Goal: Communication & Community: Answer question/provide support

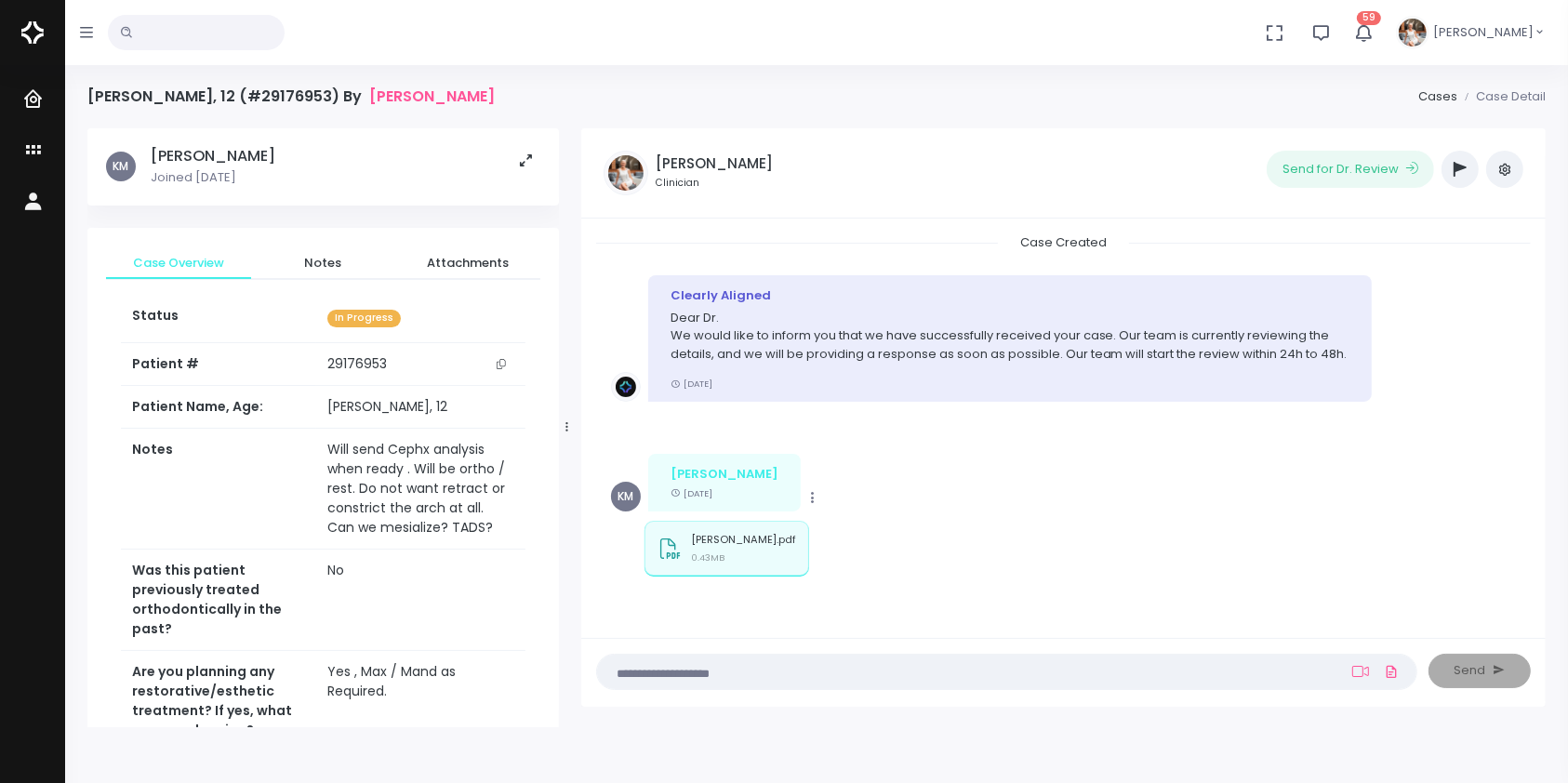
scroll to position [614, 0]
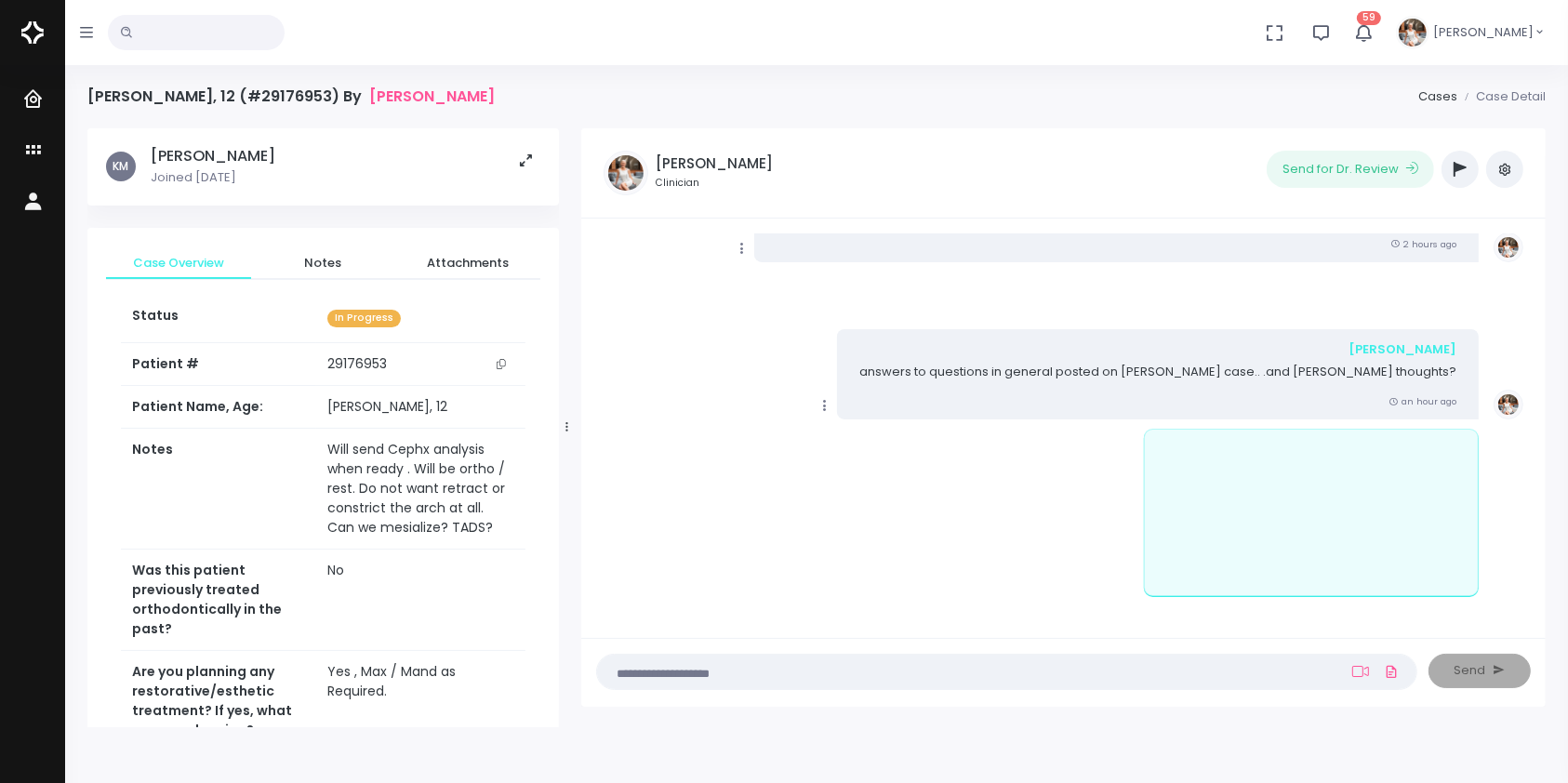
click at [1091, 675] on textarea at bounding box center [970, 671] width 724 height 20
click at [1359, 674] on icon at bounding box center [1360, 671] width 17 height 15
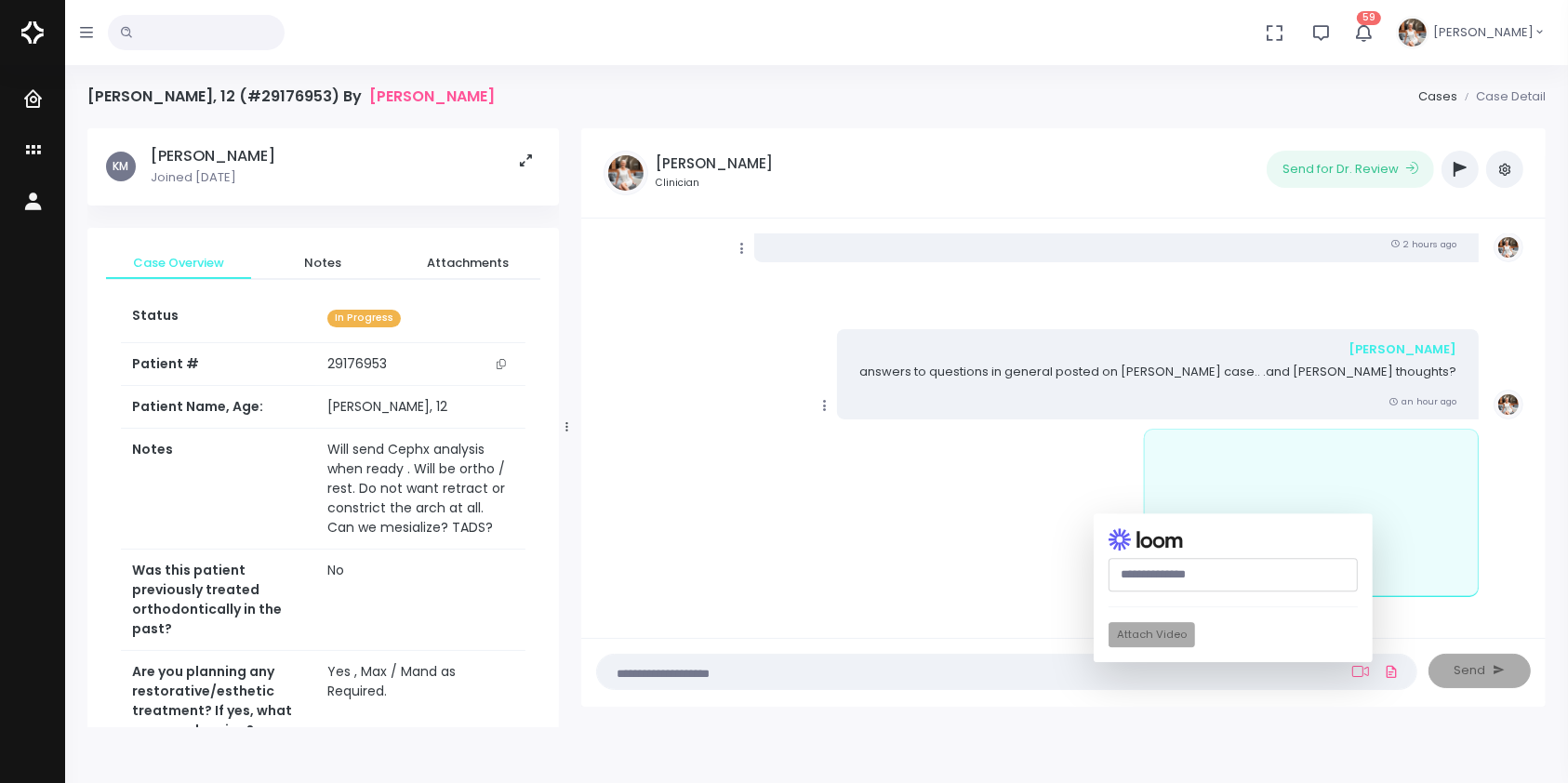
click at [1215, 572] on input "text" at bounding box center [1233, 575] width 250 height 34
paste input "**********"
type input "**********"
click at [1176, 632] on button "Attach Video" at bounding box center [1152, 635] width 87 height 25
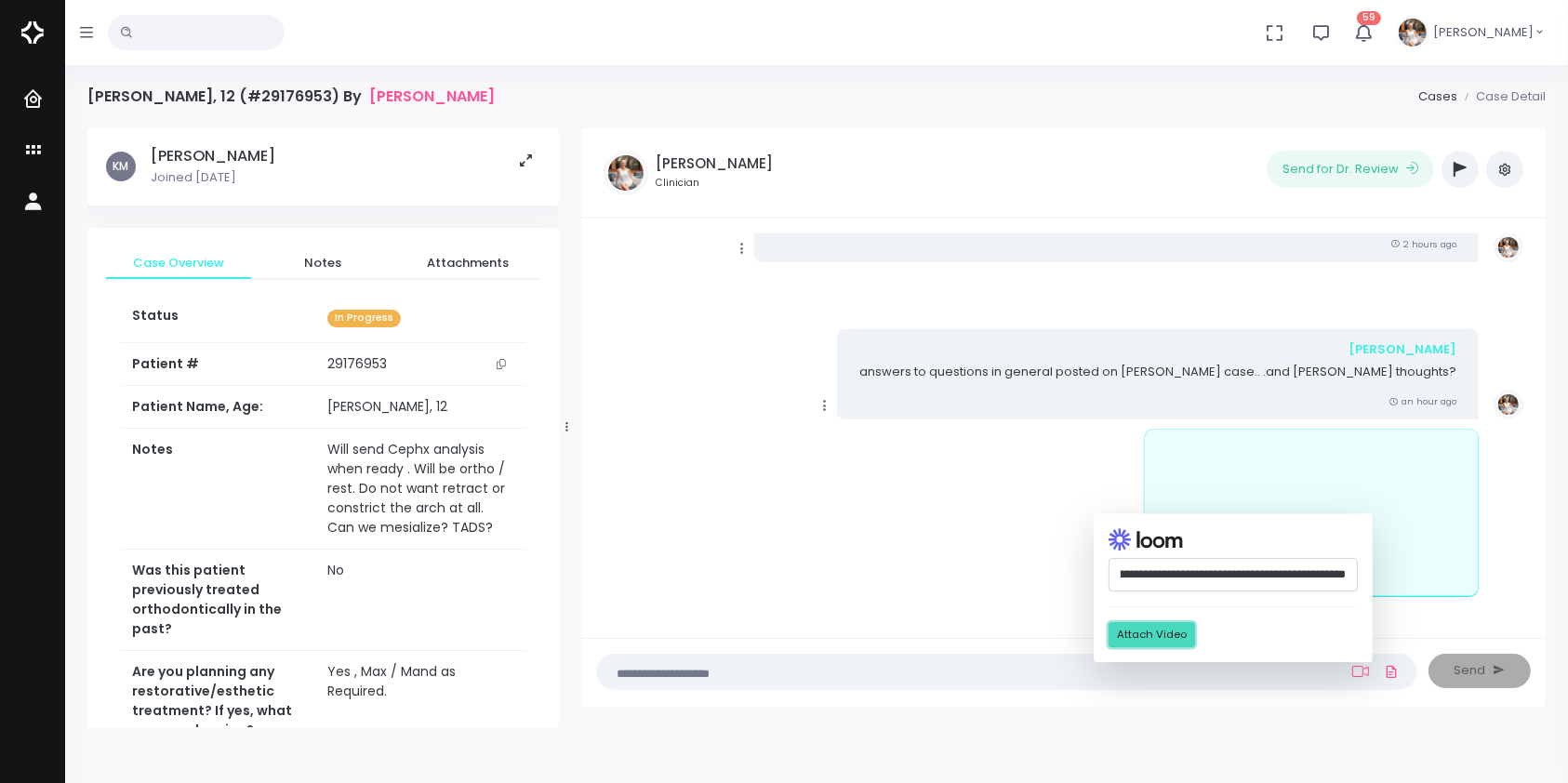
scroll to position [0, 0]
click at [901, 678] on textarea at bounding box center [970, 671] width 724 height 20
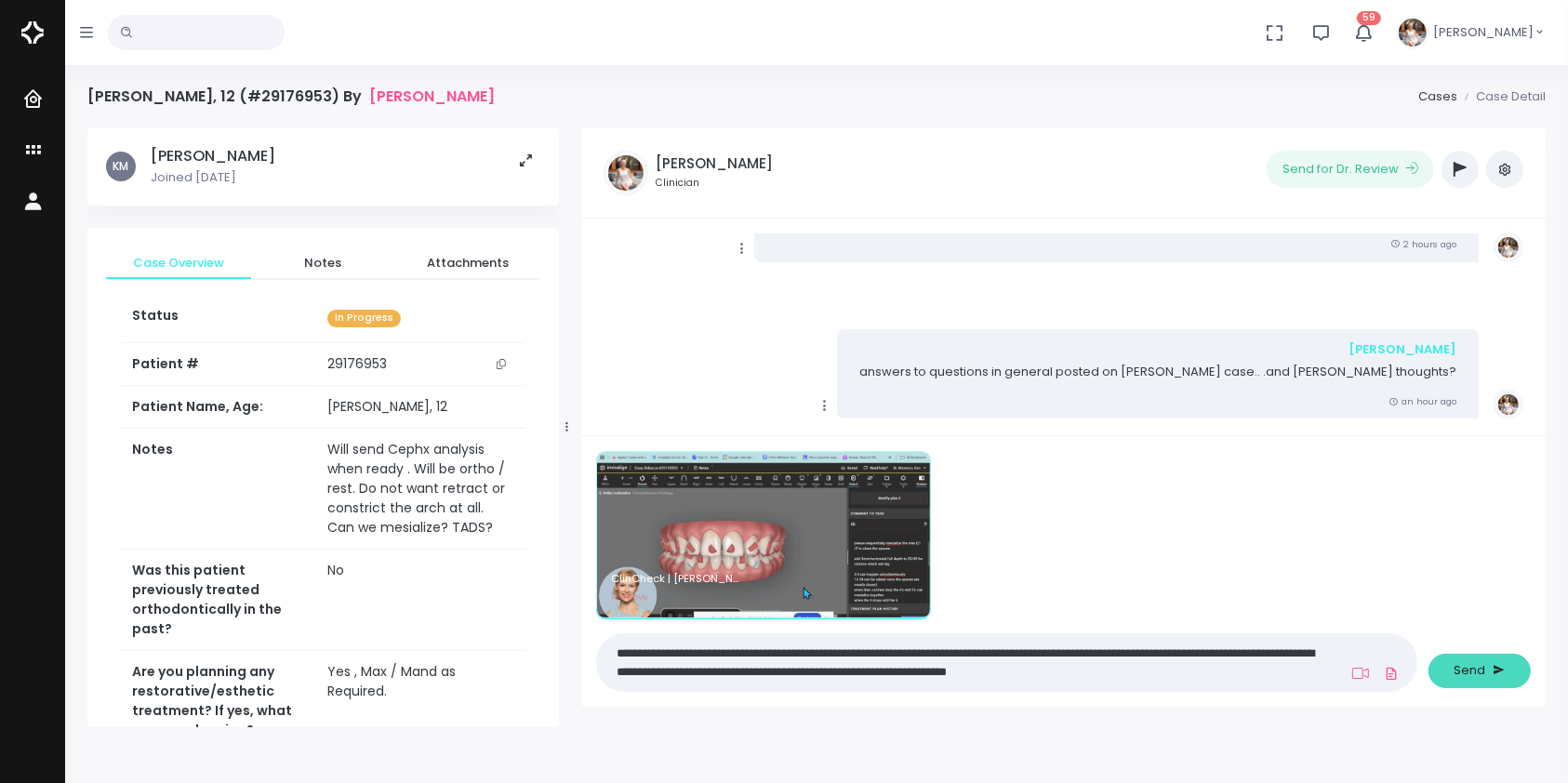
type textarea "**********"
click at [1473, 681] on button "Send" at bounding box center [1479, 671] width 102 height 34
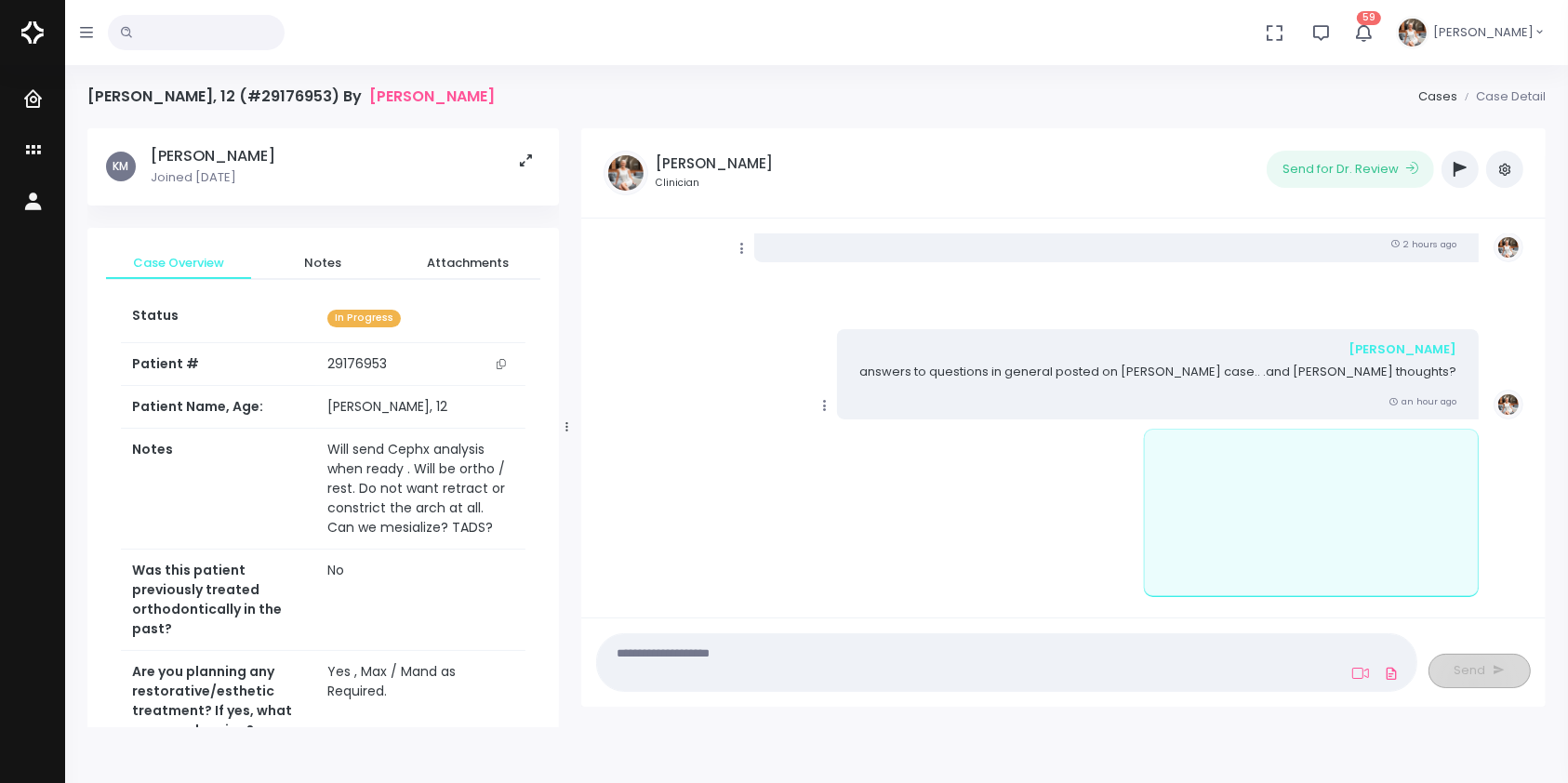
scroll to position [990, 0]
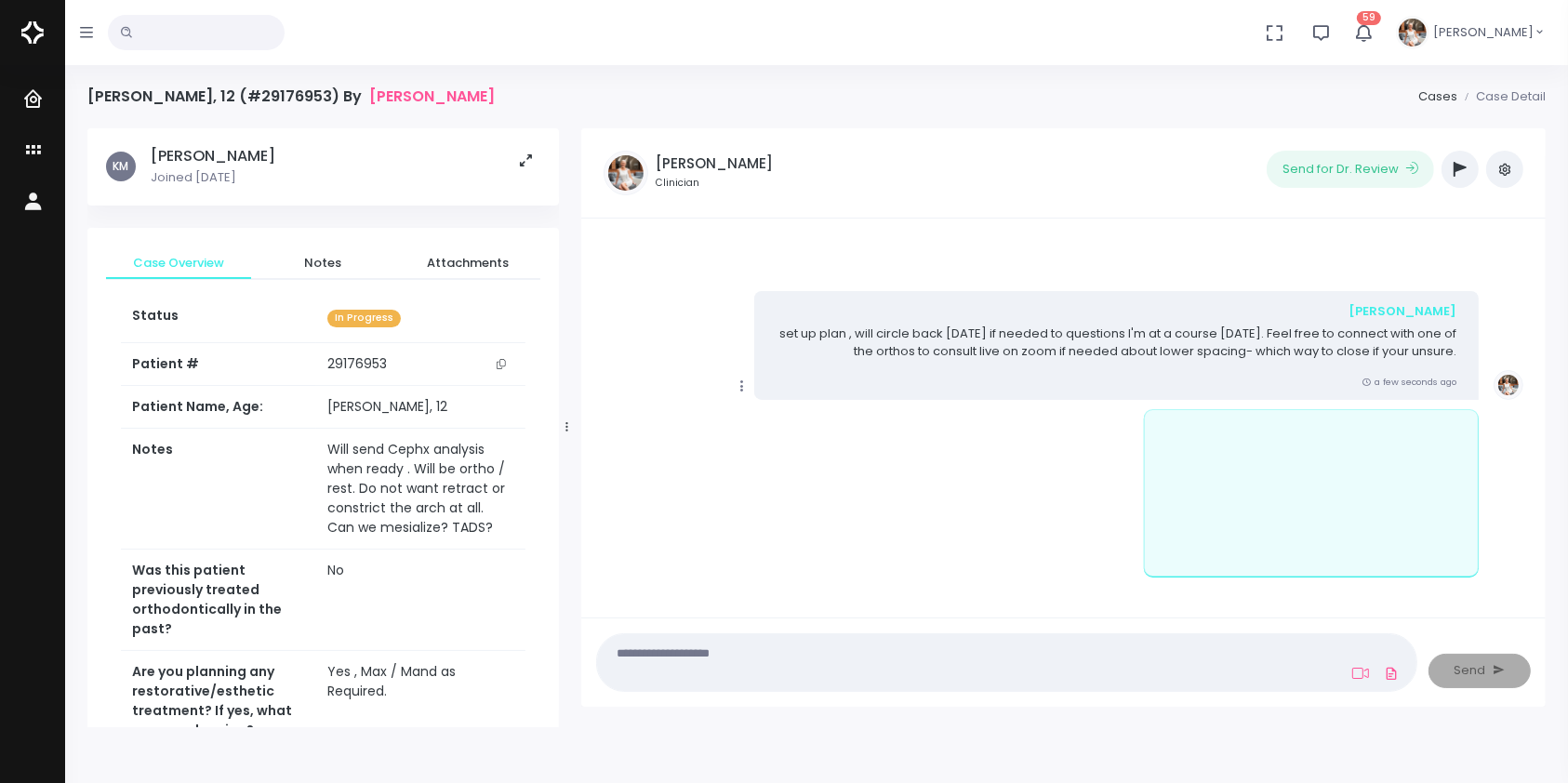
click at [743, 378] on icon "scrollable content" at bounding box center [742, 386] width 17 height 17
click at [844, 408] on link "Mark as Video Review" at bounding box center [828, 422] width 194 height 29
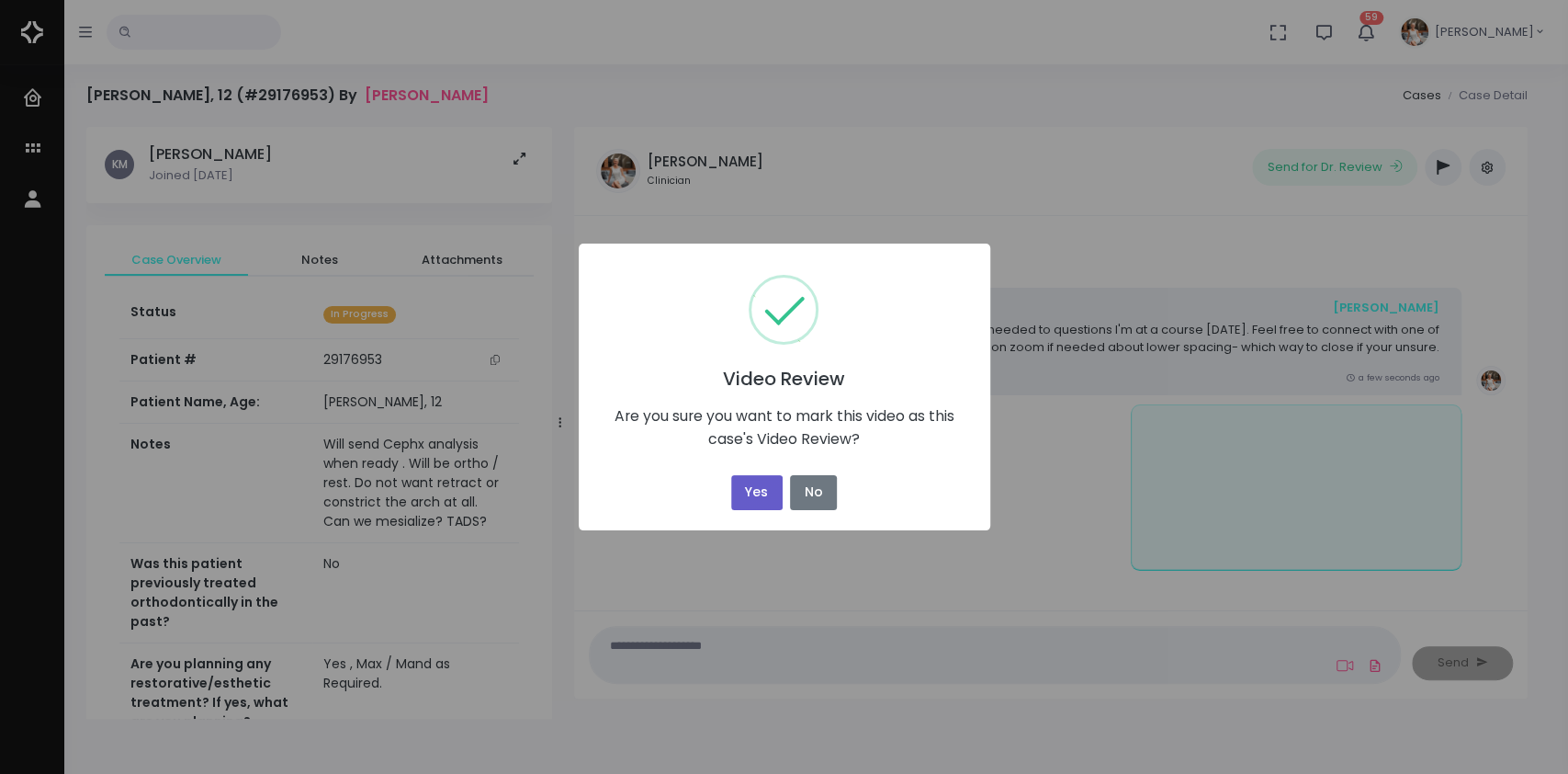
click at [747, 493] on button "Yes" at bounding box center [757, 493] width 51 height 36
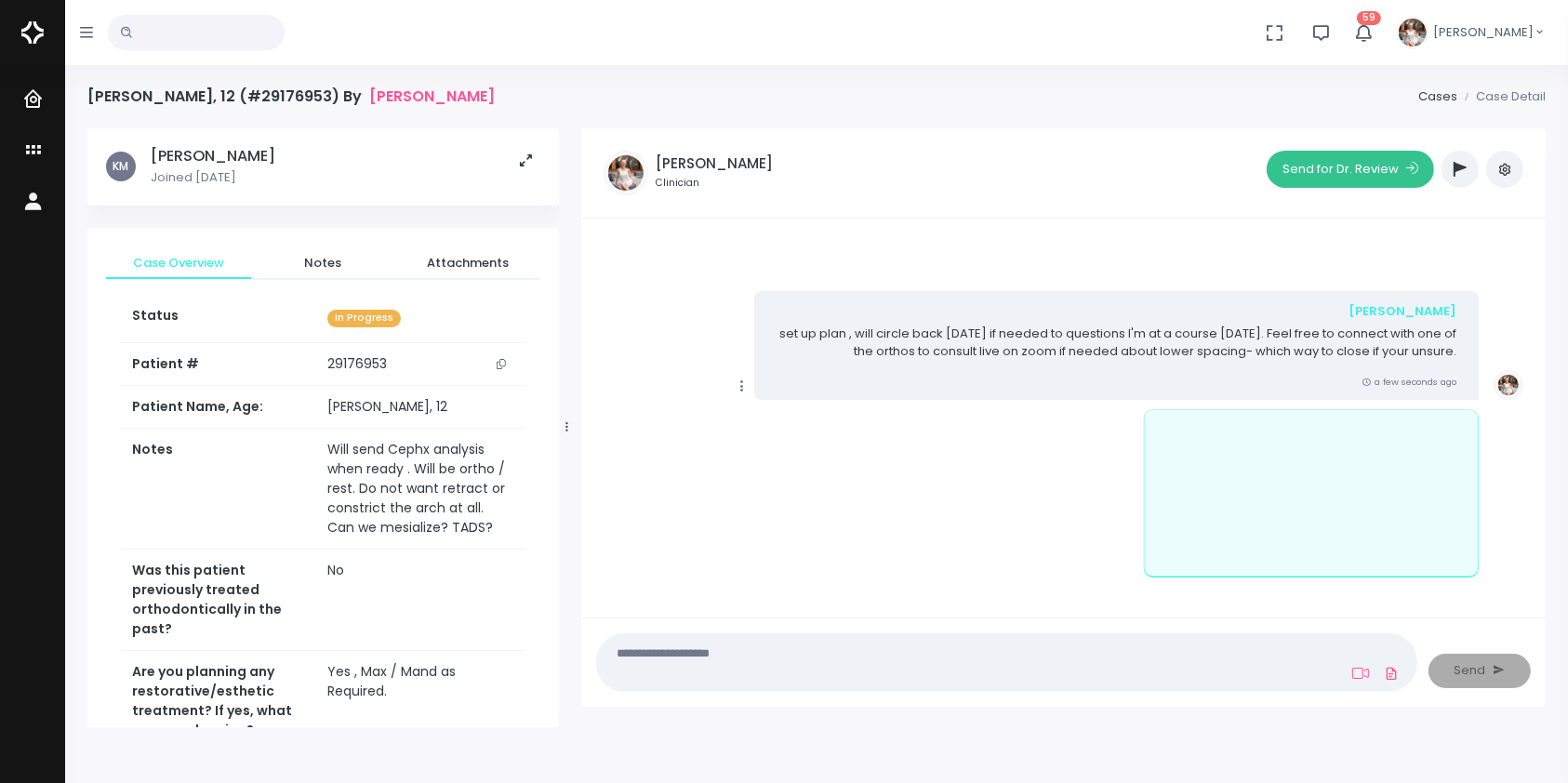
click at [1347, 173] on button "Send for Dr. Review" at bounding box center [1350, 169] width 168 height 37
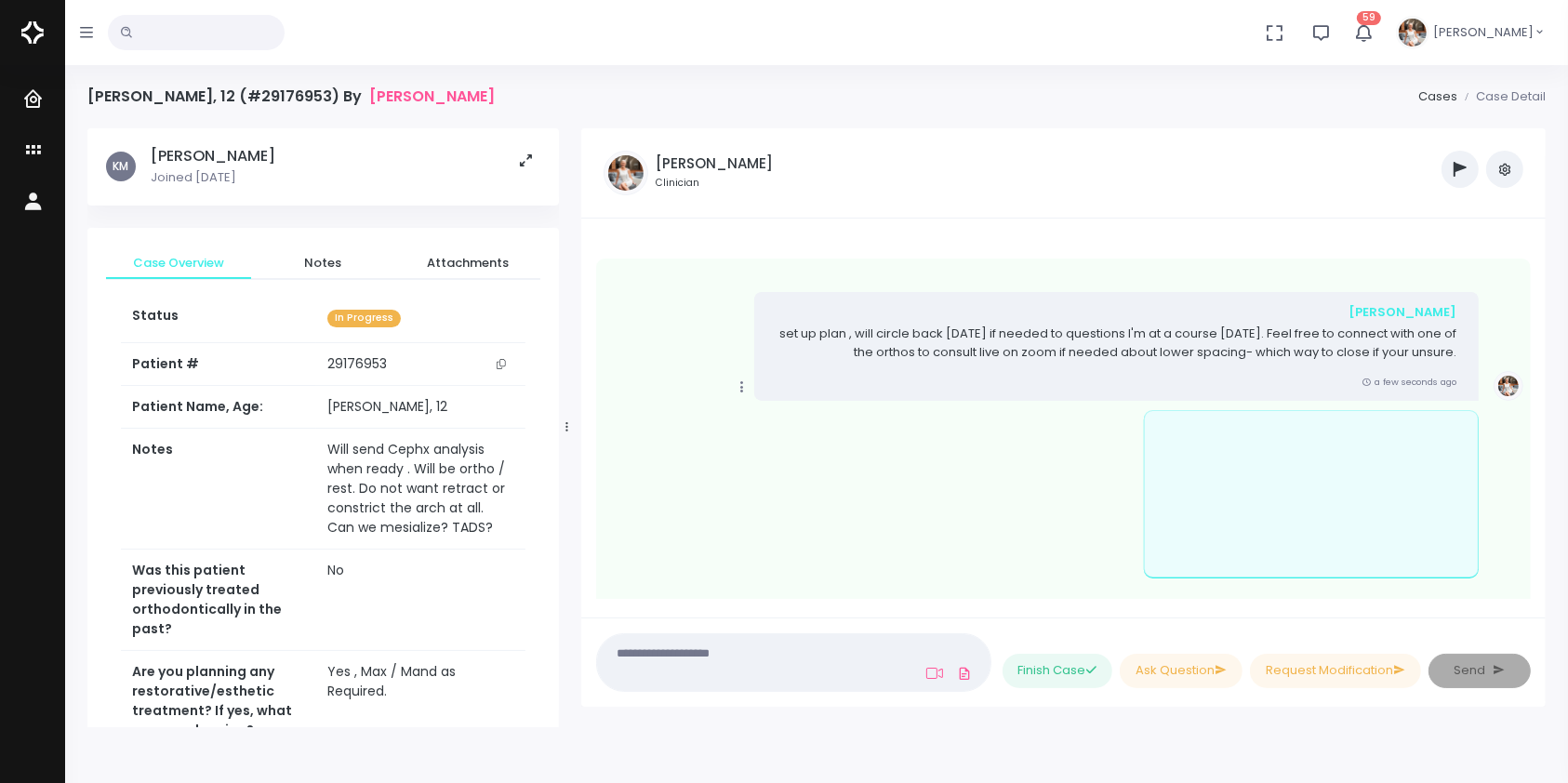
scroll to position [1361, 0]
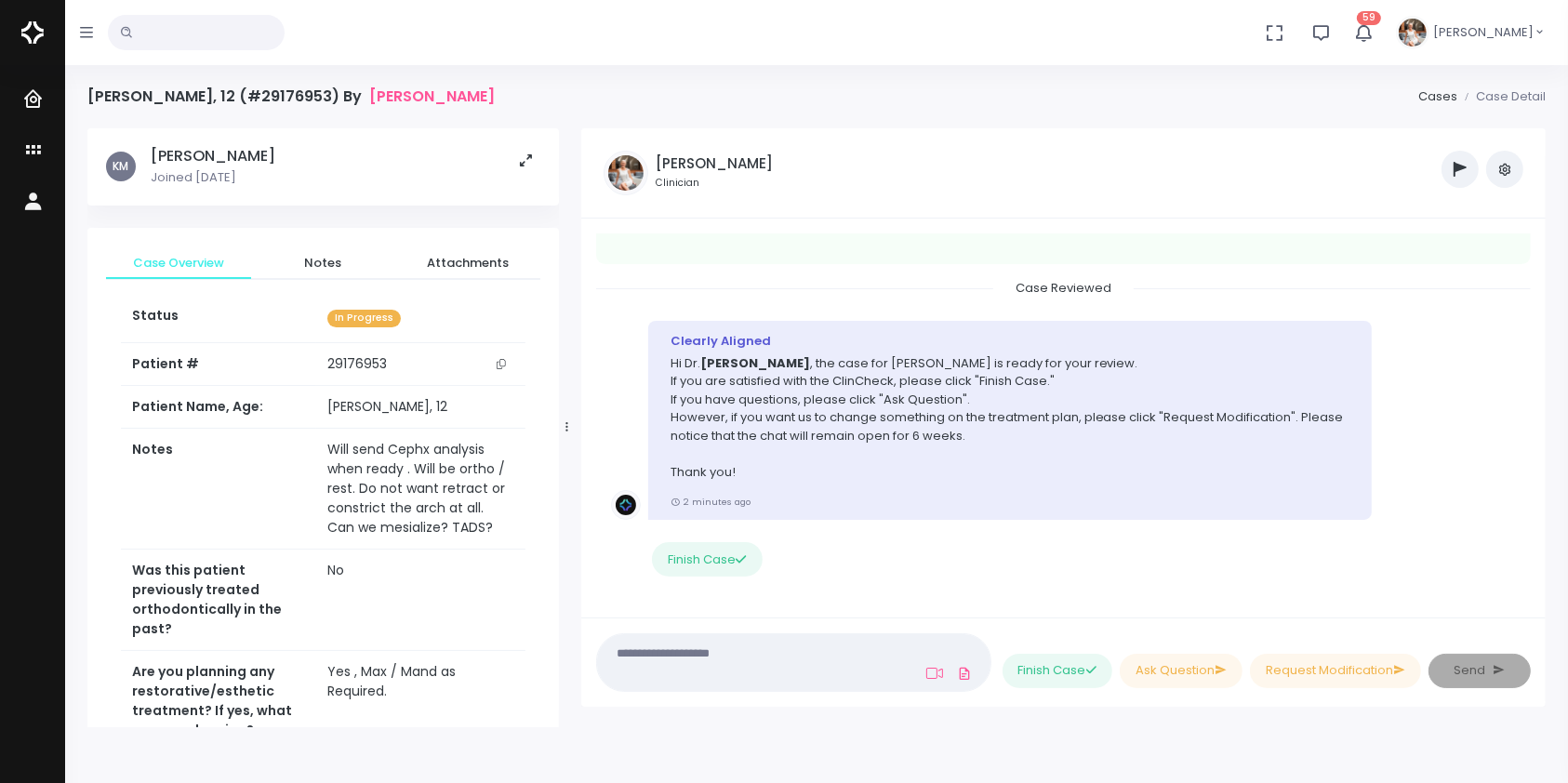
click at [704, 658] on textarea at bounding box center [757, 662] width 299 height 42
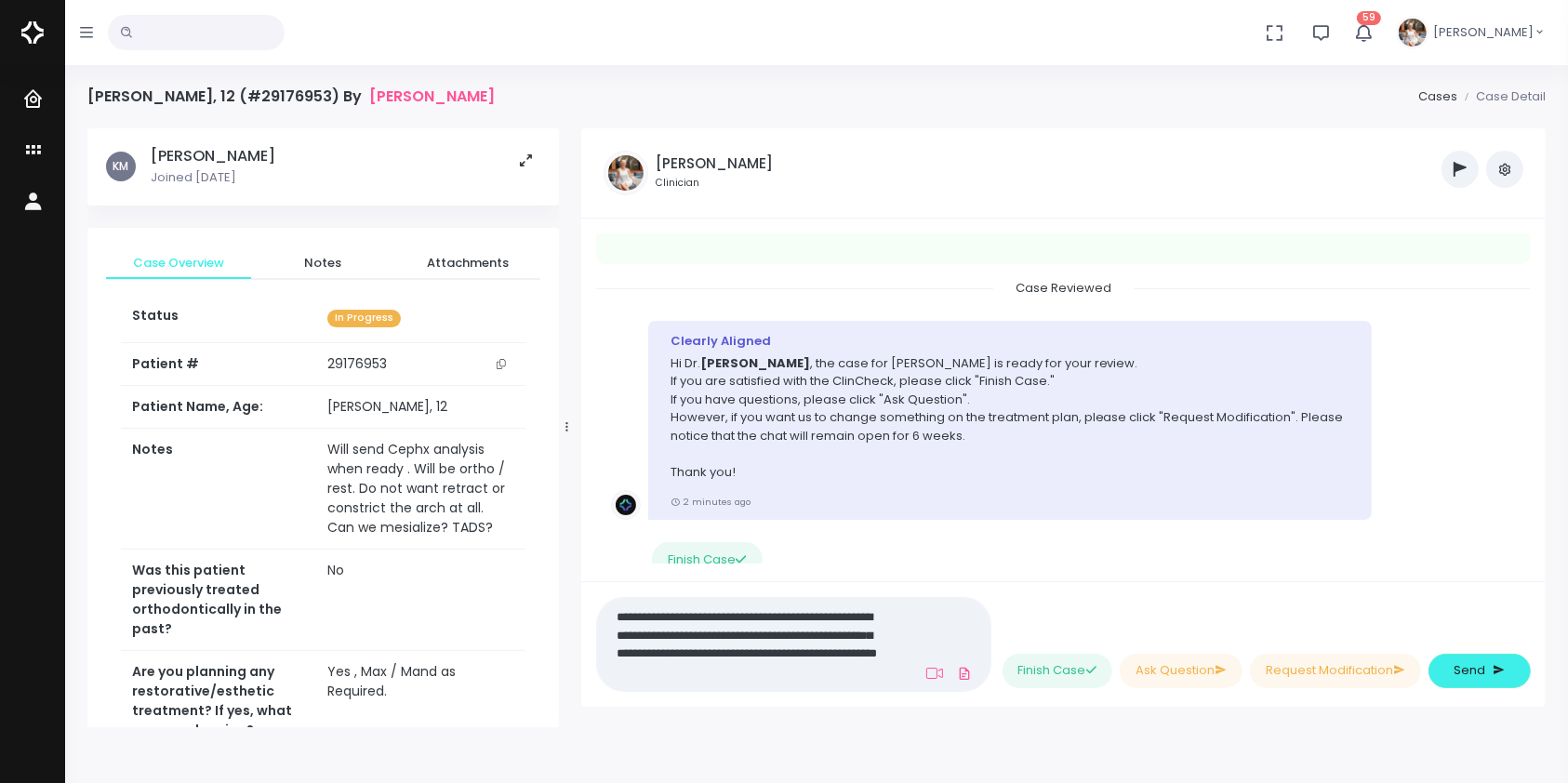
scroll to position [0, 0]
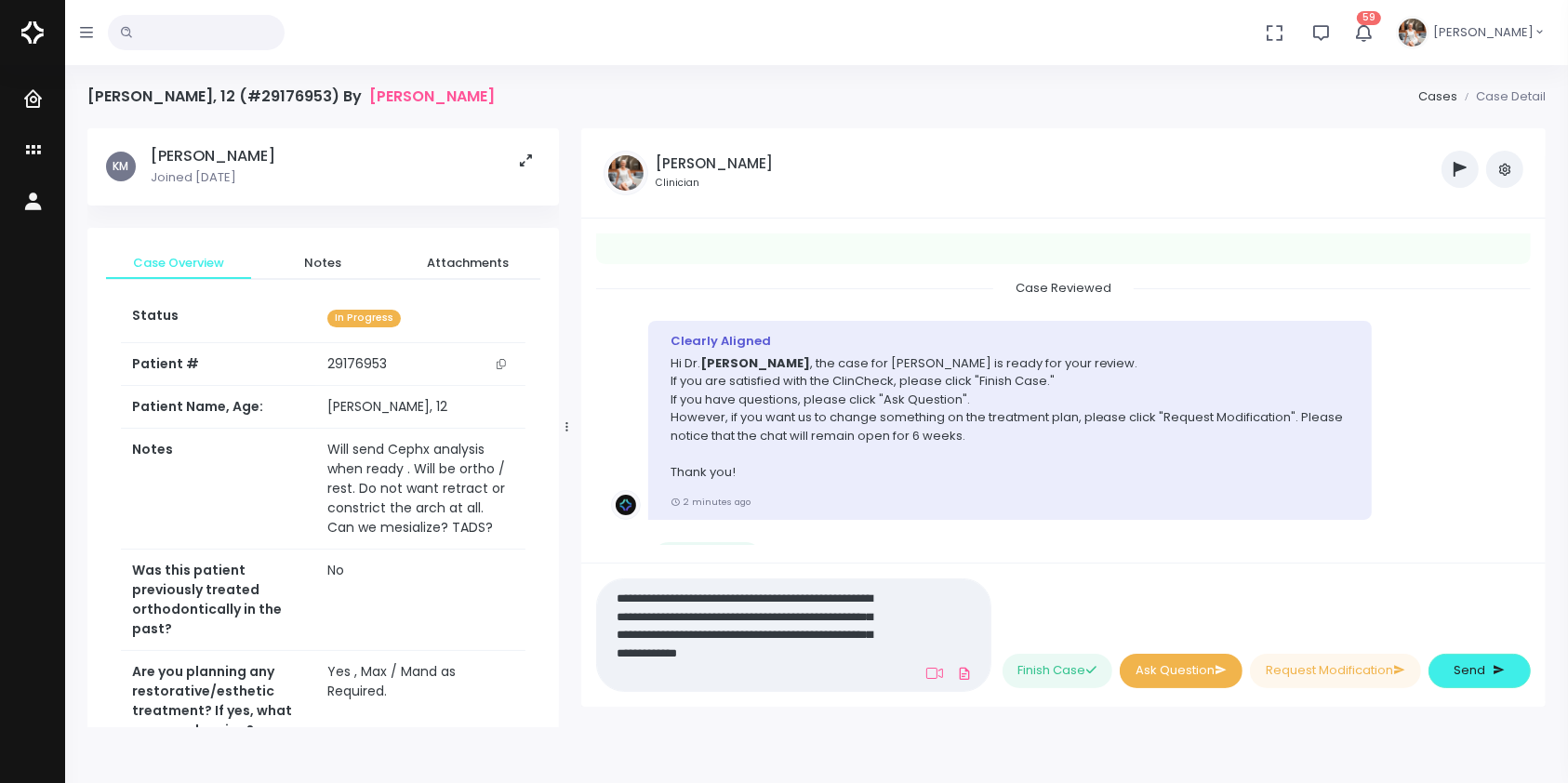
type textarea "**********"
click at [1197, 675] on button "Ask Question" at bounding box center [1180, 671] width 123 height 34
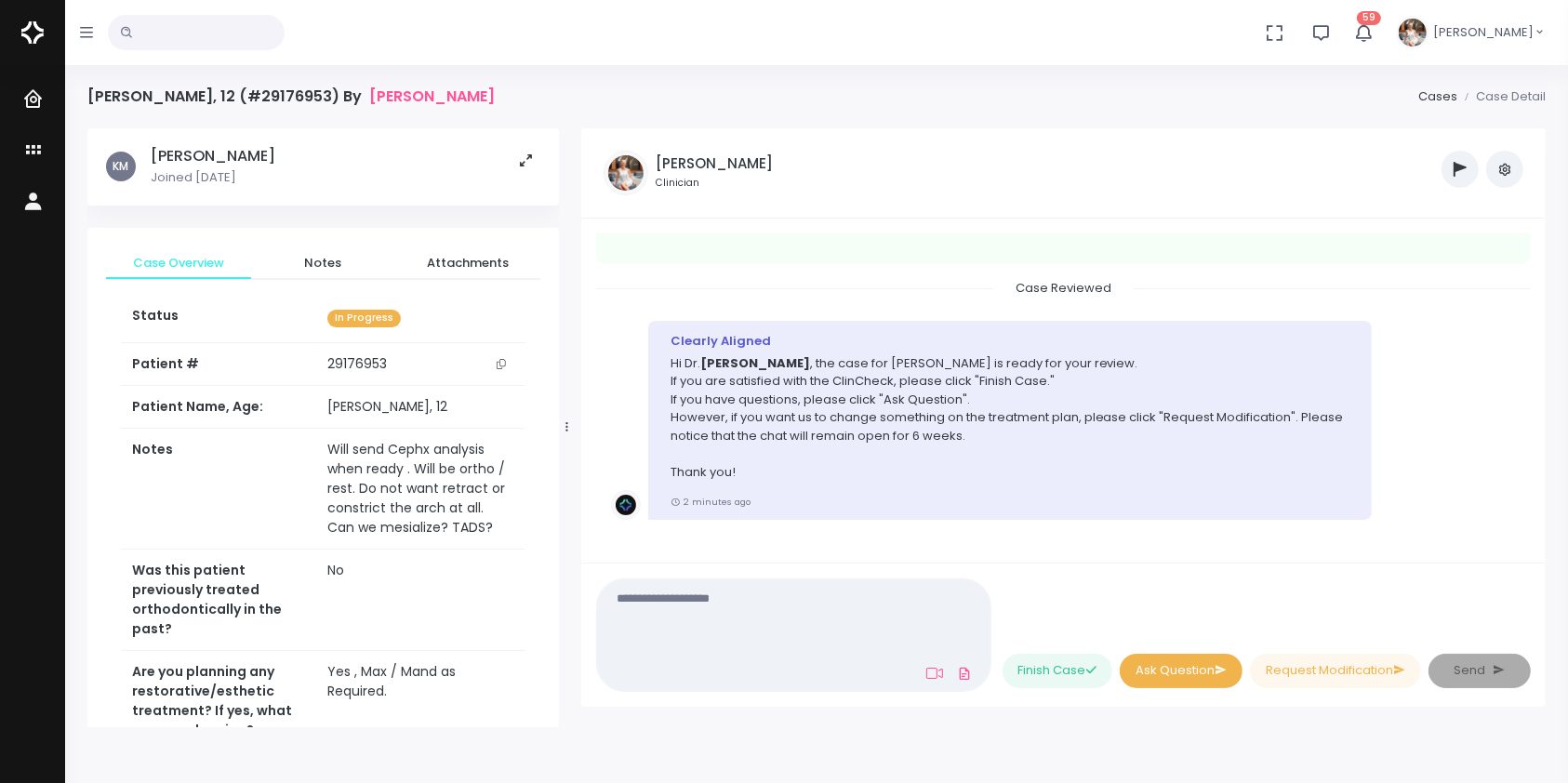
scroll to position [1462, 0]
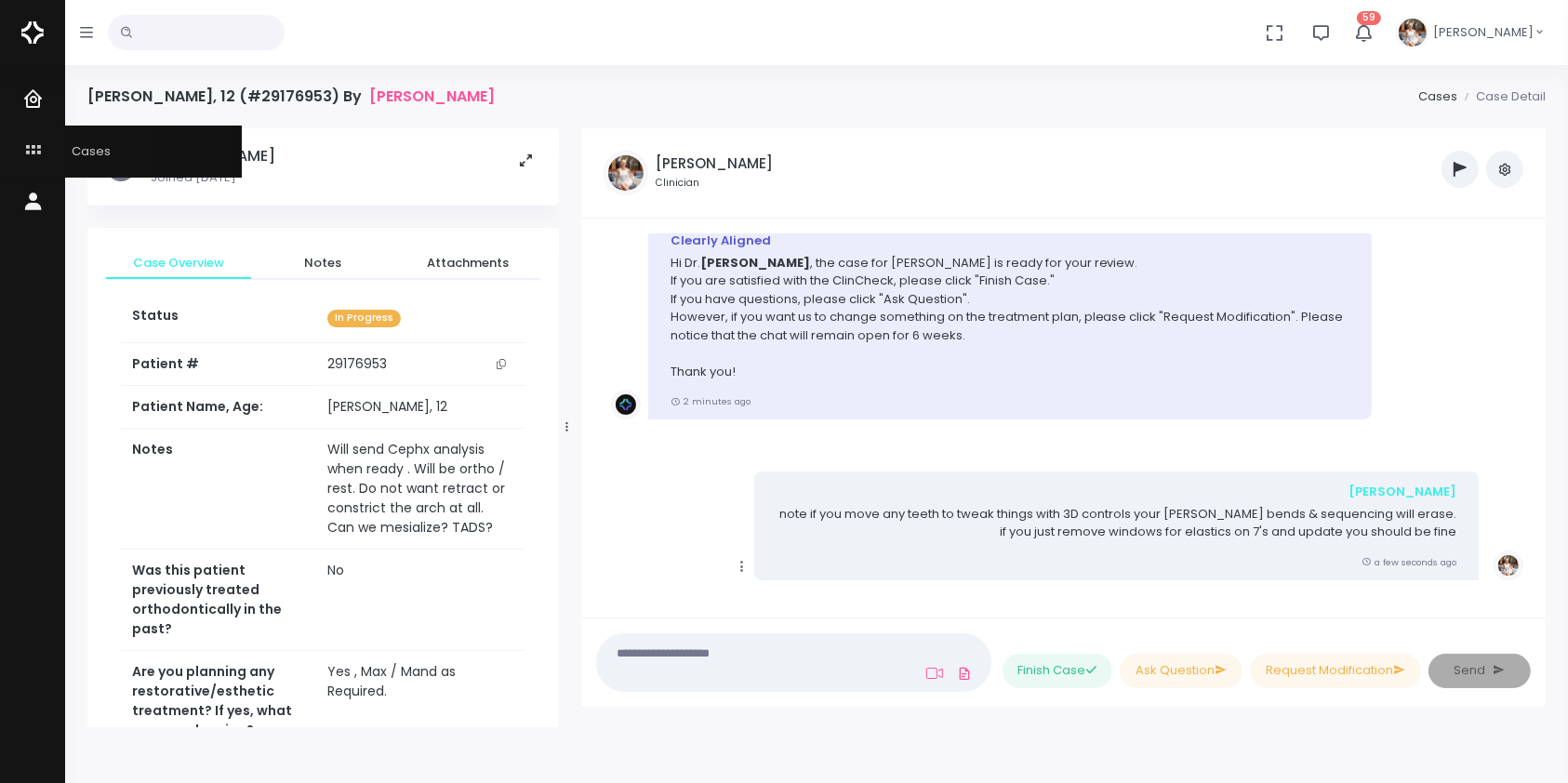
click at [31, 153] on icon "scrollable content" at bounding box center [35, 151] width 26 height 23
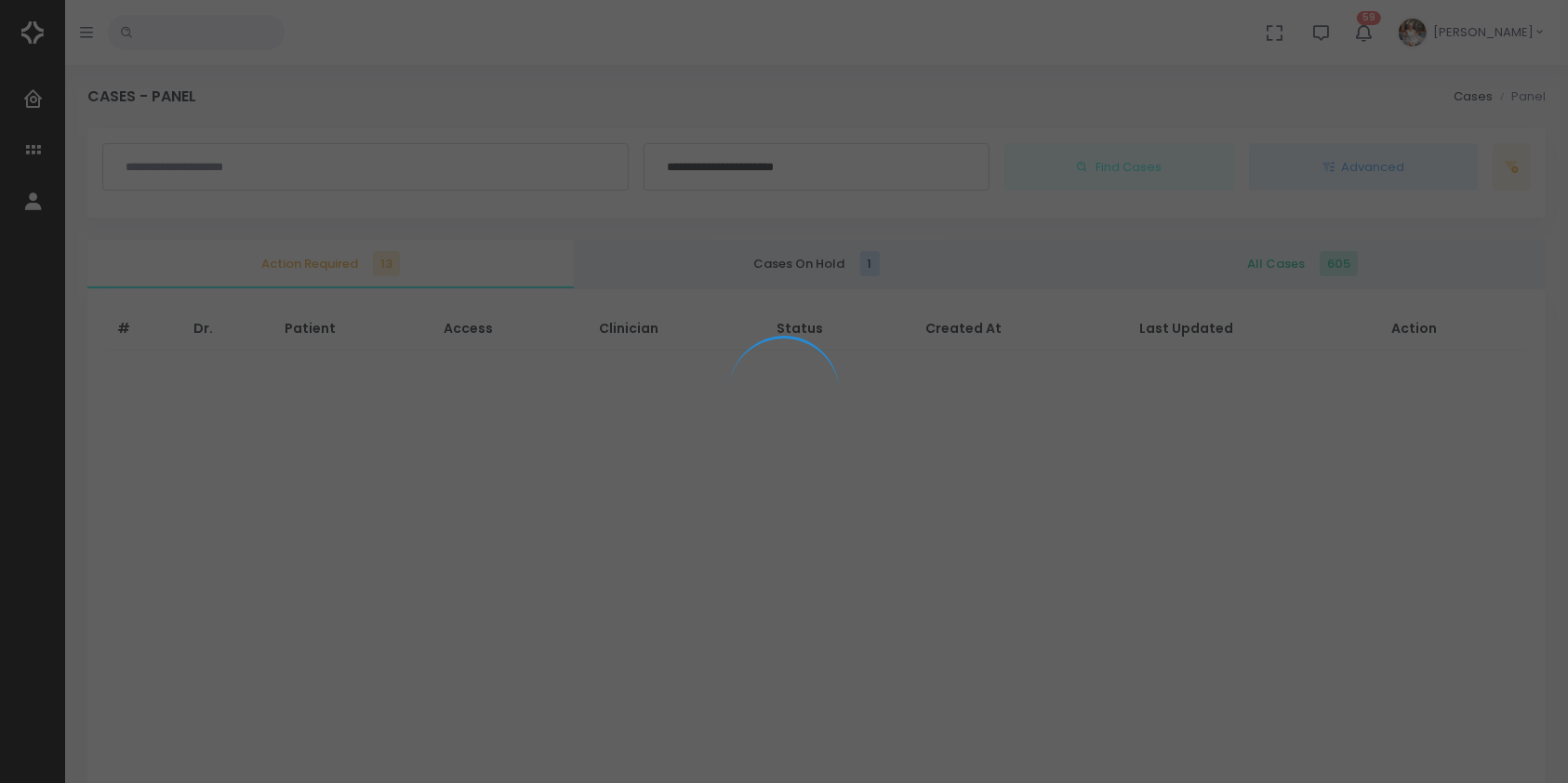
click at [19, 95] on div at bounding box center [784, 392] width 1568 height 783
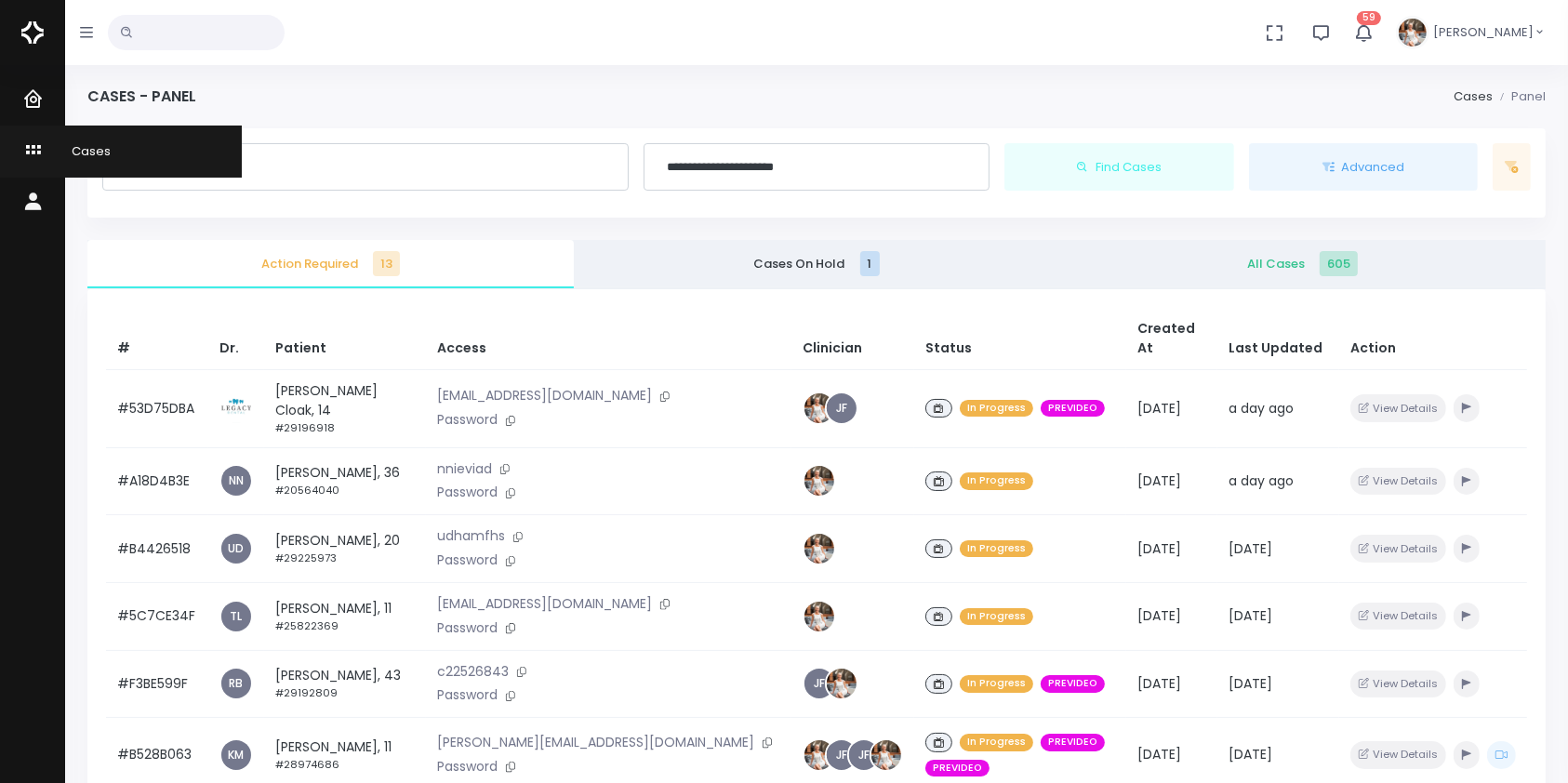
click at [26, 141] on icon "scrollable content" at bounding box center [35, 151] width 26 height 23
click at [36, 157] on icon "scrollable content" at bounding box center [35, 151] width 26 height 23
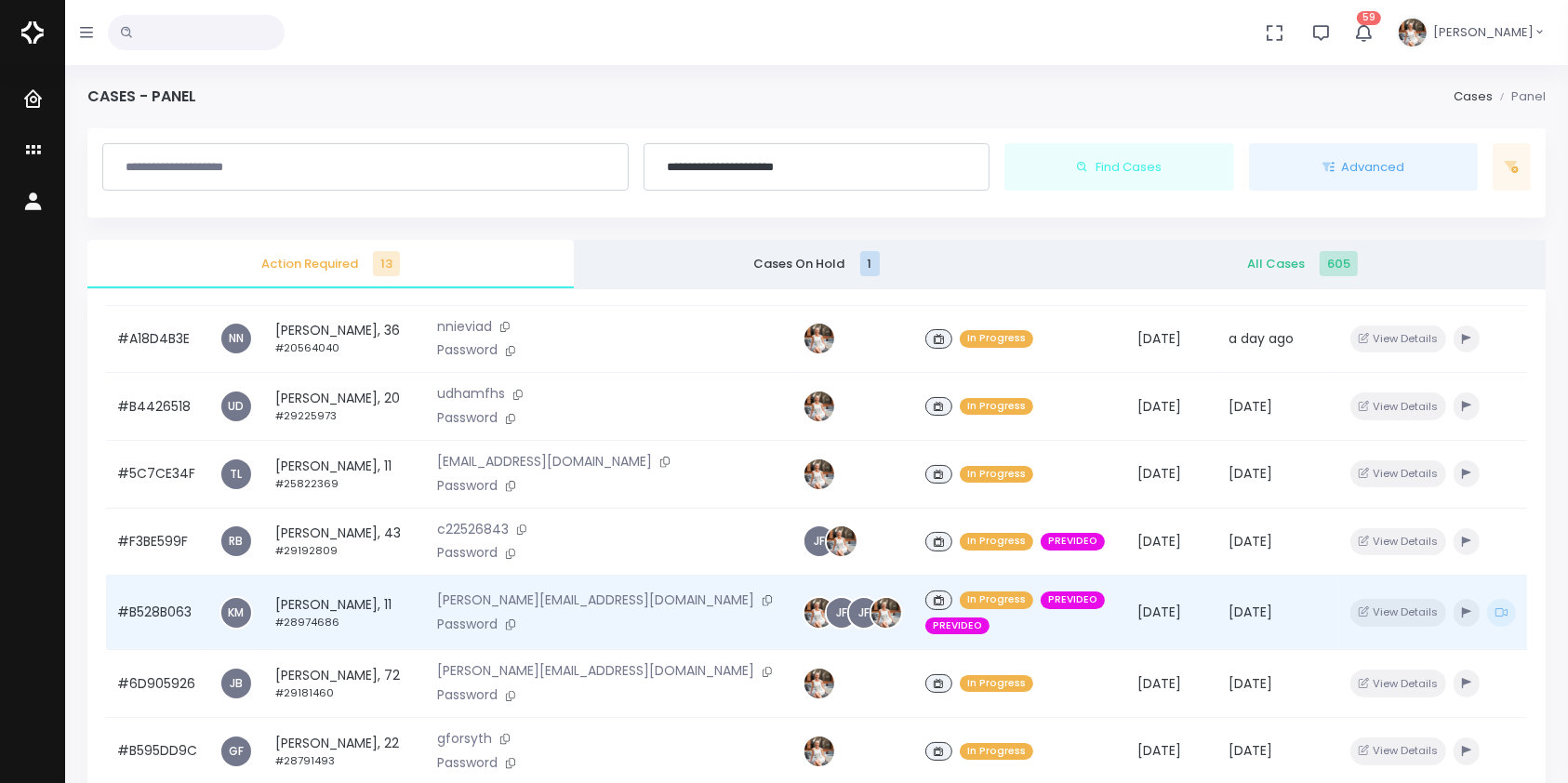
scroll to position [412, 0]
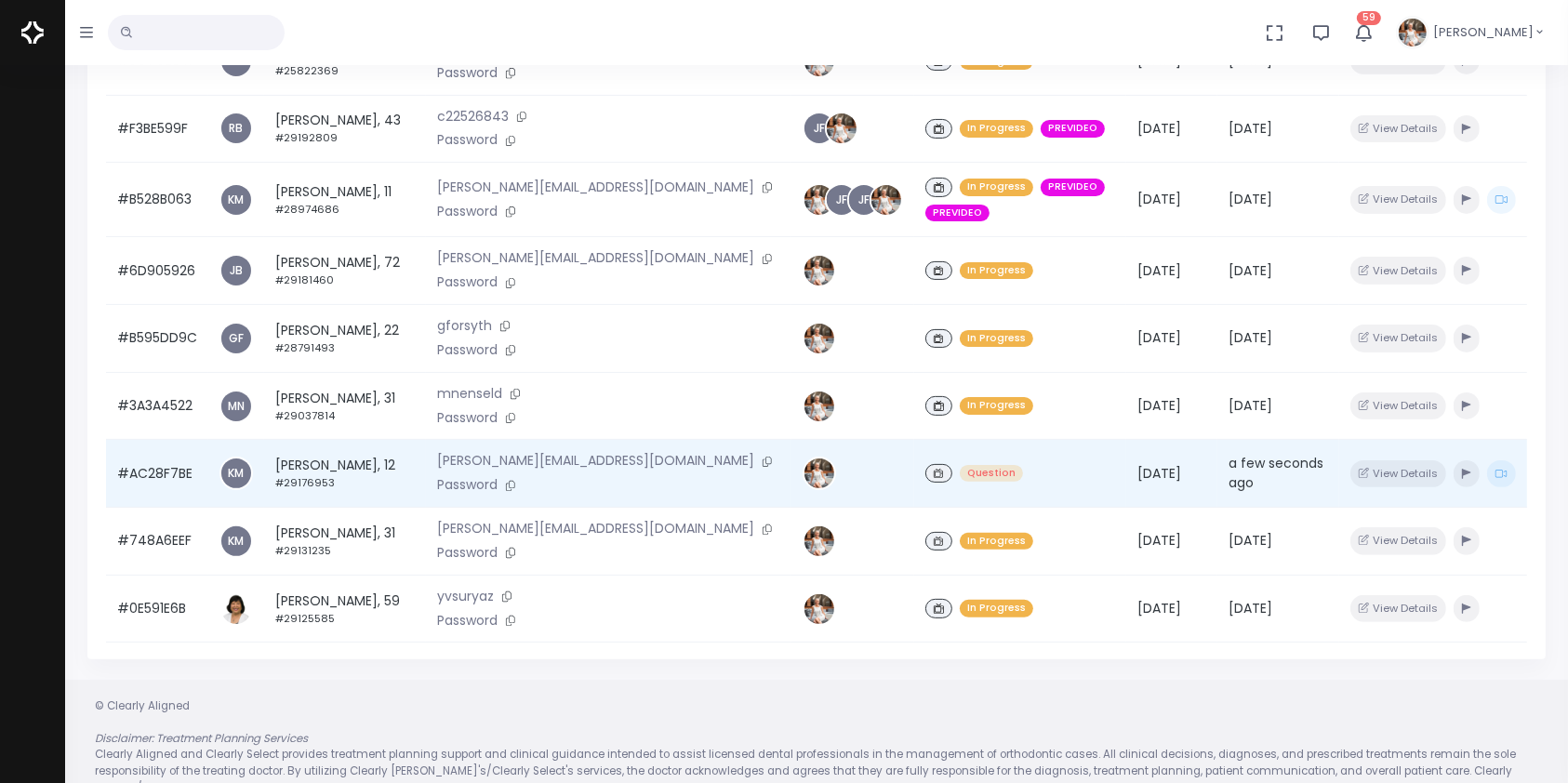
click at [164, 444] on td "#AC28F7BE" at bounding box center [157, 473] width 102 height 68
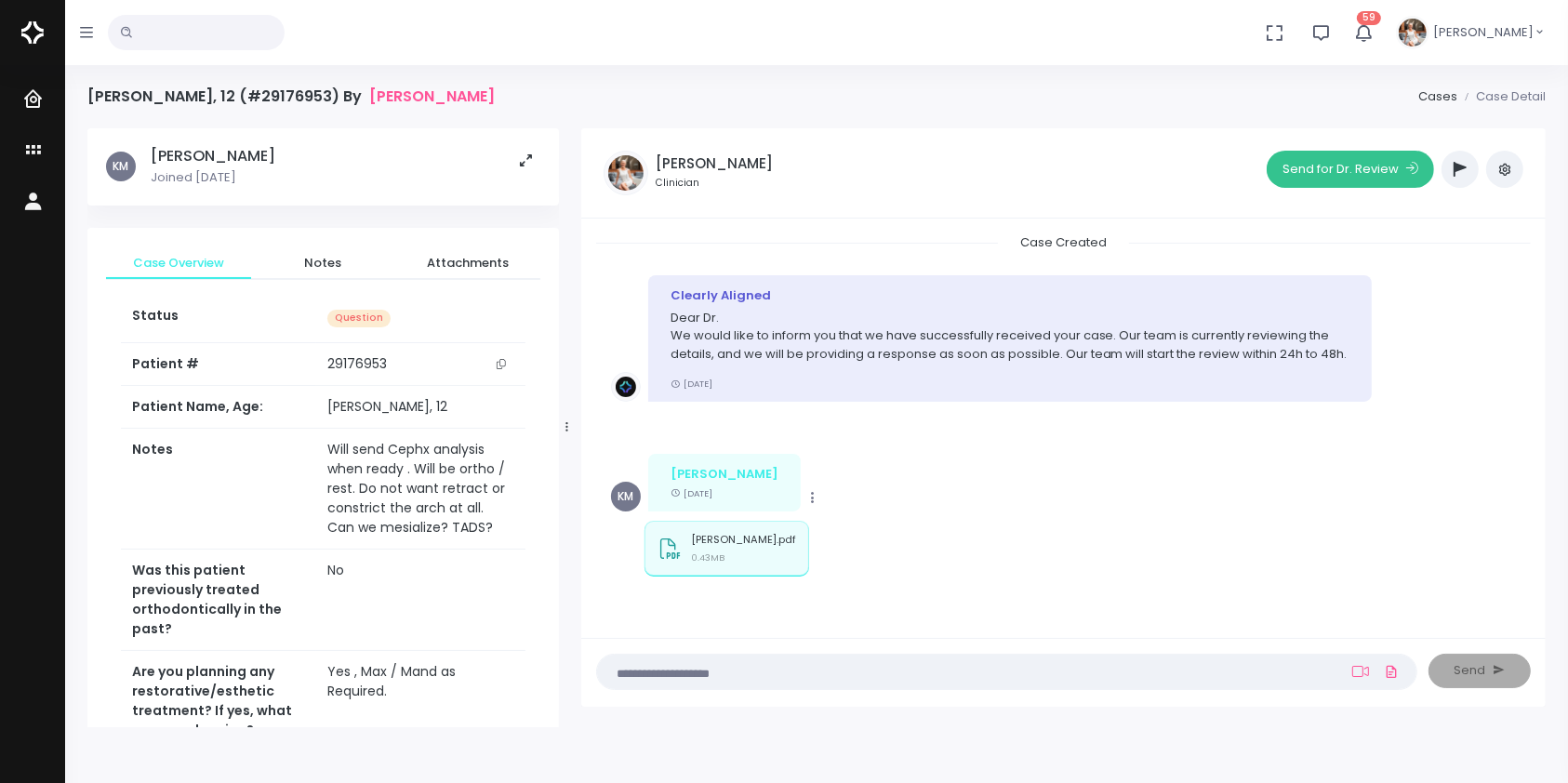
click at [1346, 182] on button "Send for Dr. Review" at bounding box center [1350, 169] width 168 height 37
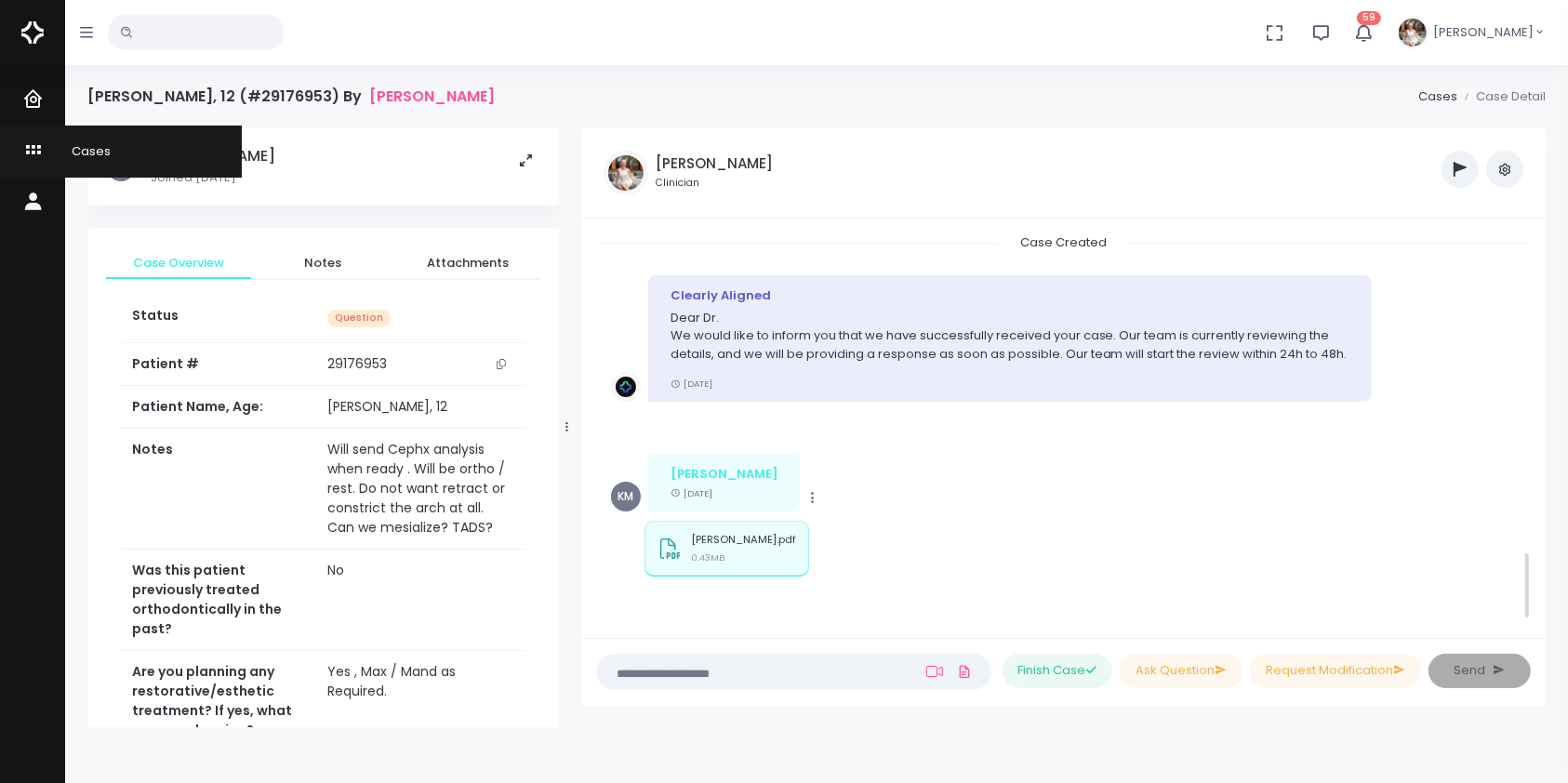
scroll to position [1797, 0]
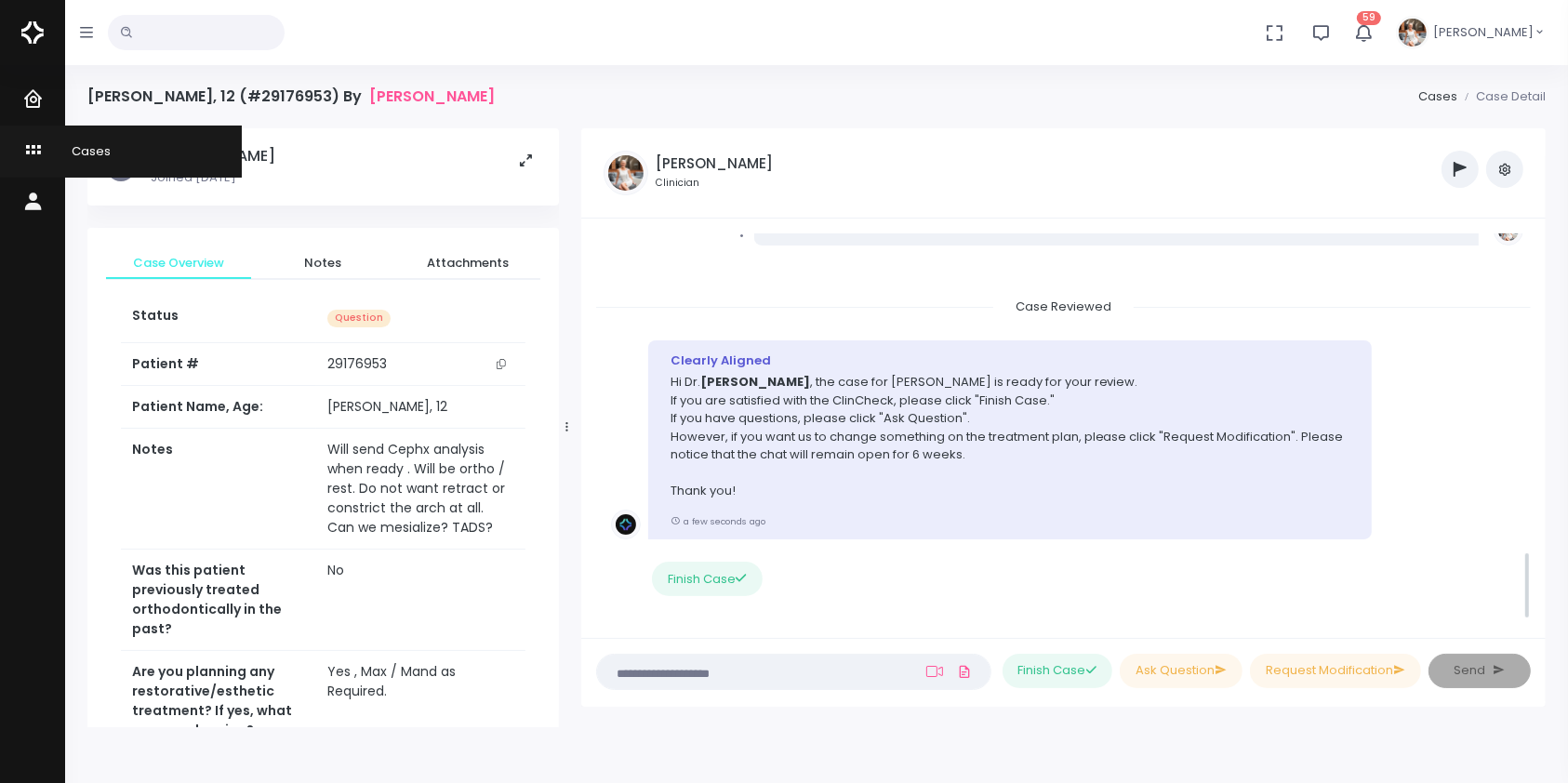
click at [28, 146] on icon "scrollable content" at bounding box center [35, 151] width 26 height 23
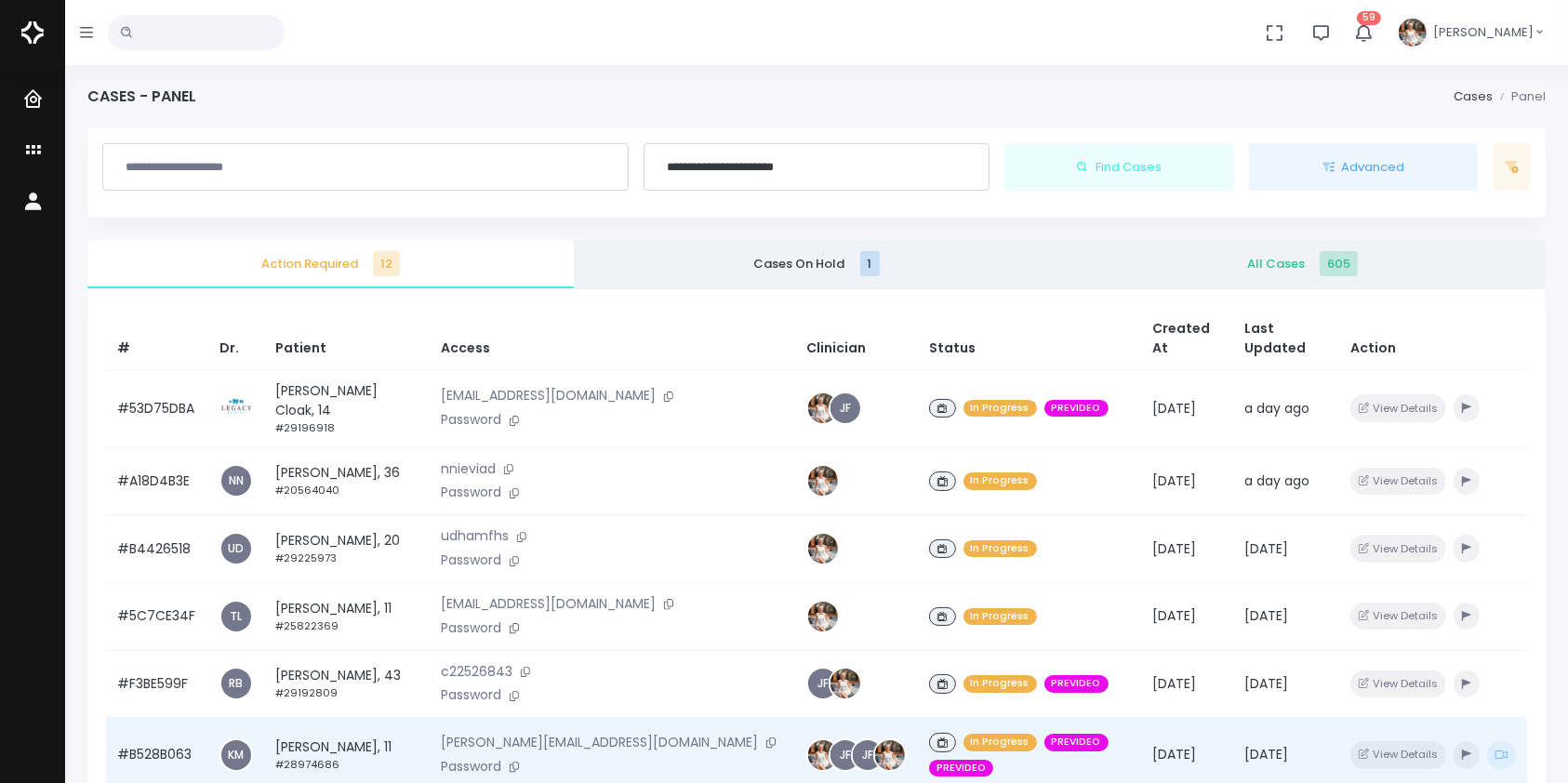
scroll to position [444, 0]
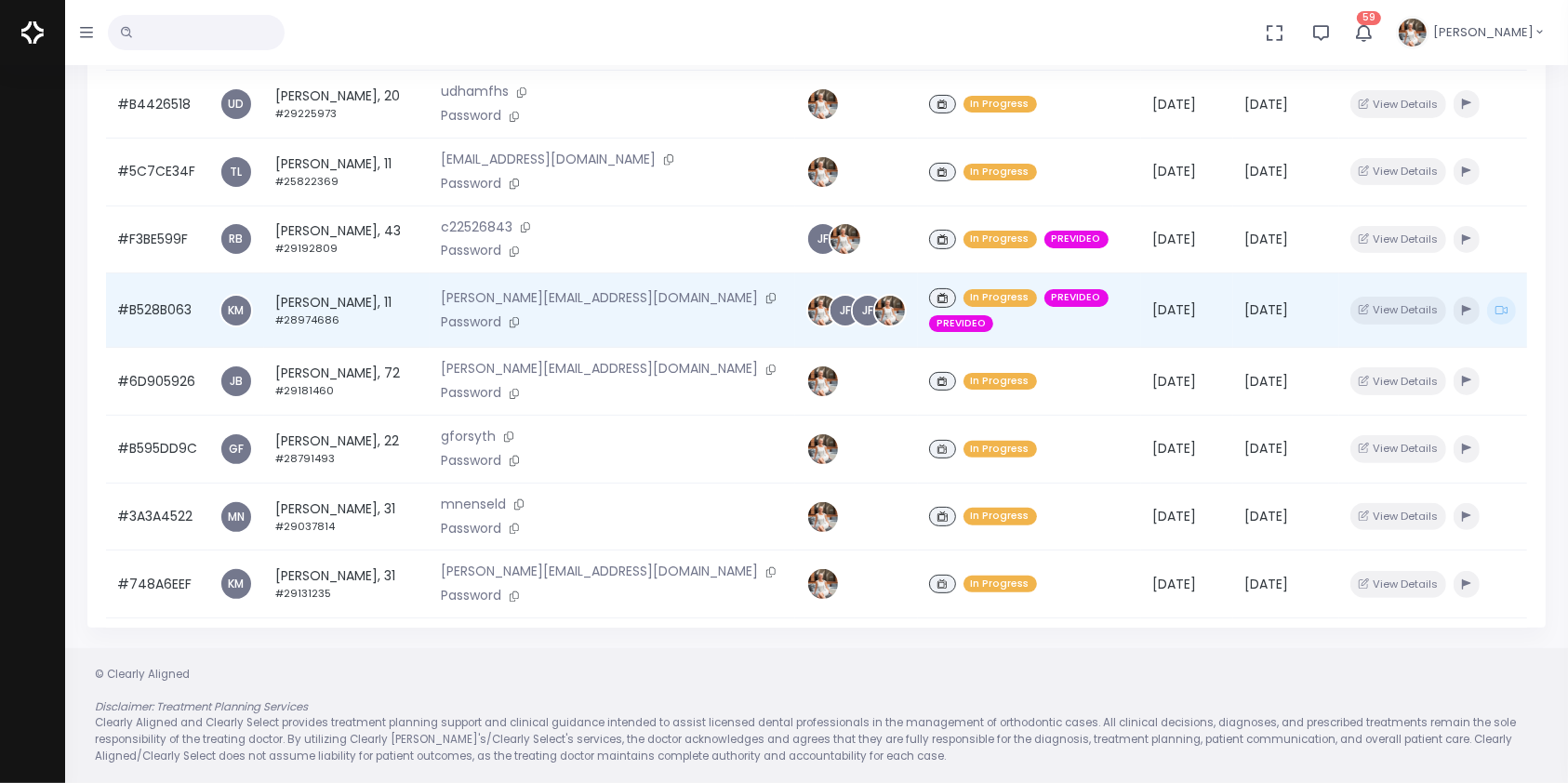
click at [133, 291] on td "#B528B063" at bounding box center [157, 311] width 102 height 74
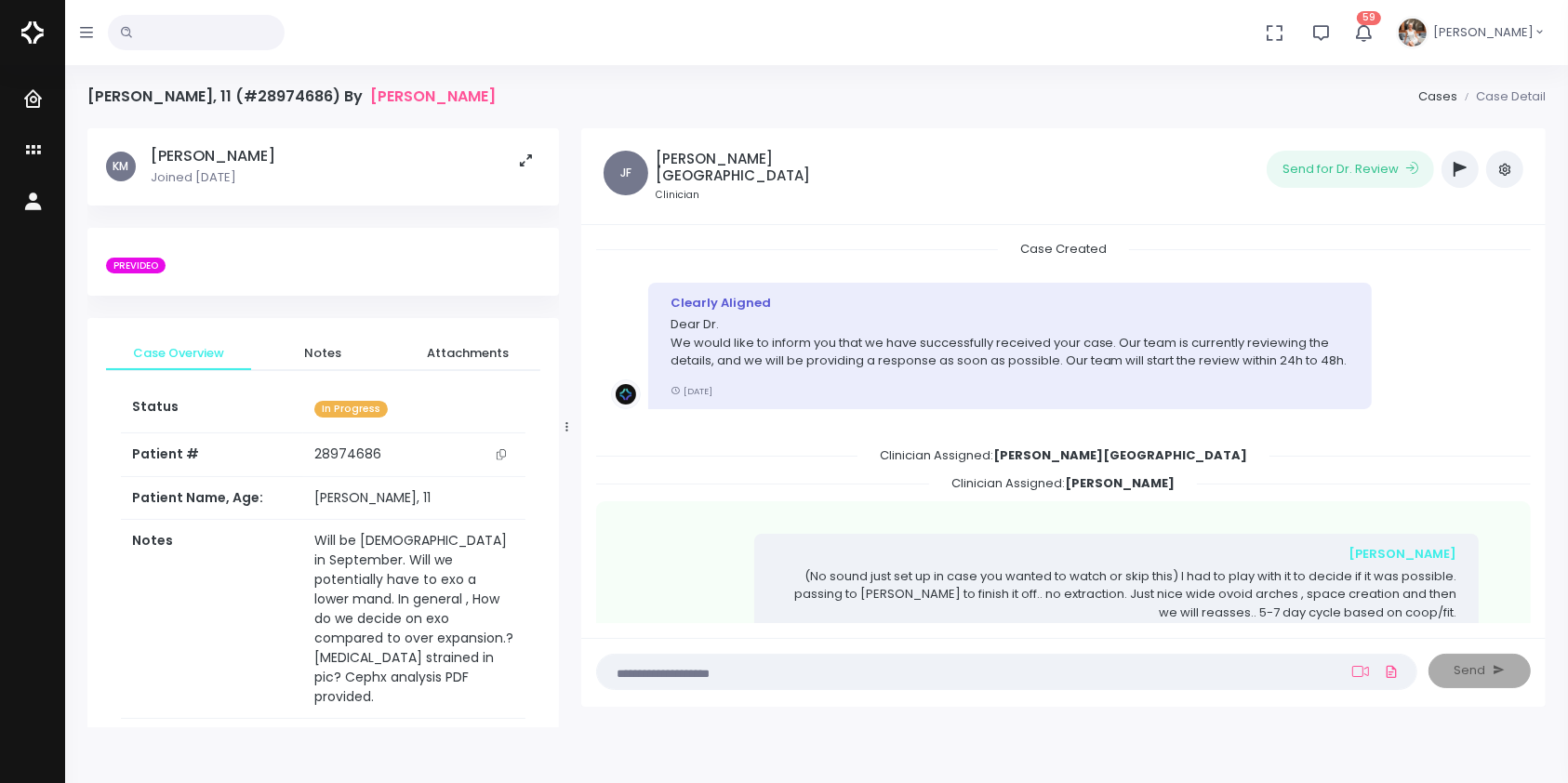
click at [1459, 168] on icon "button" at bounding box center [1459, 169] width 13 height 15
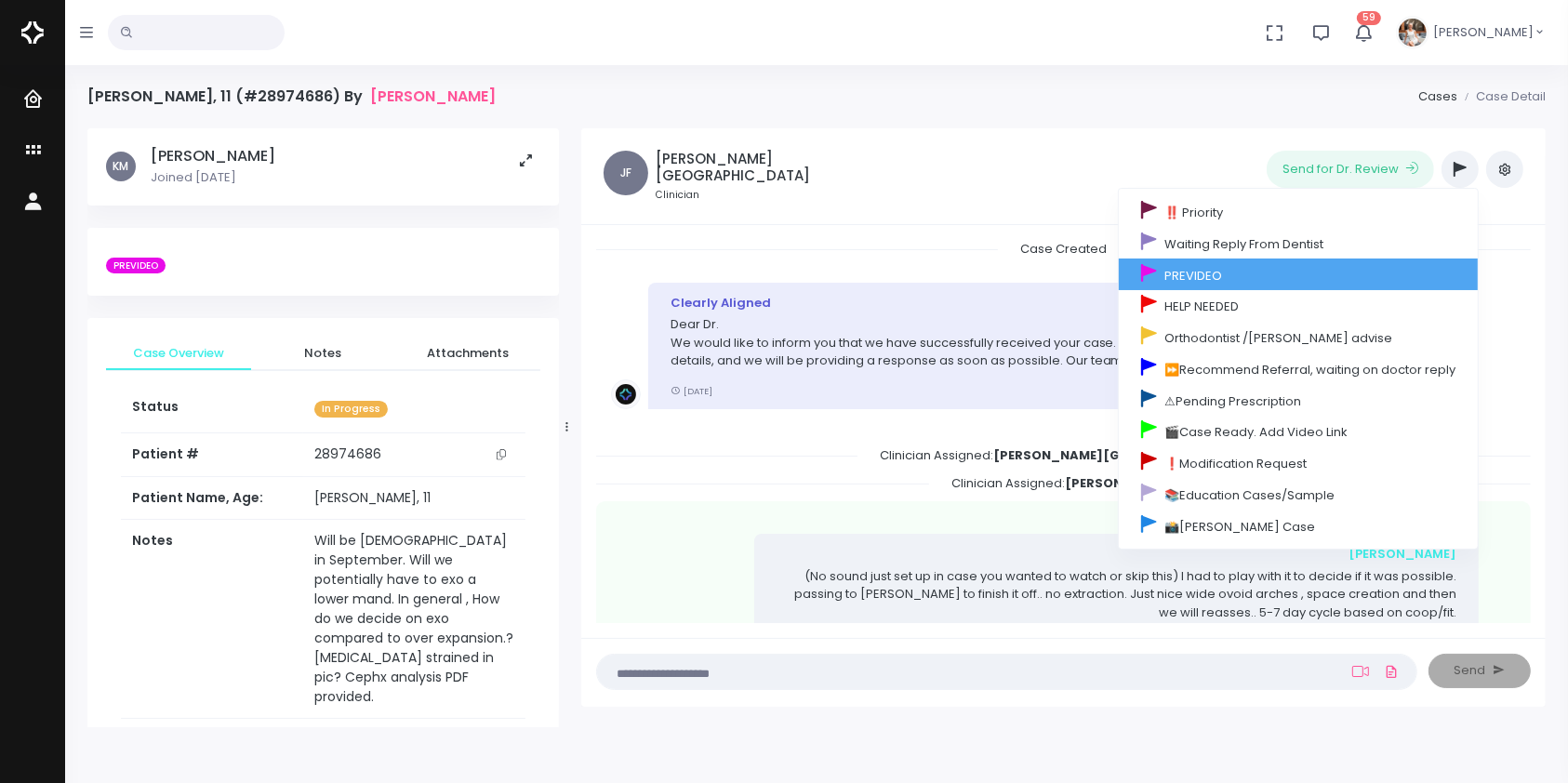
click at [1246, 287] on link "PREVIDEO" at bounding box center [1297, 275] width 359 height 32
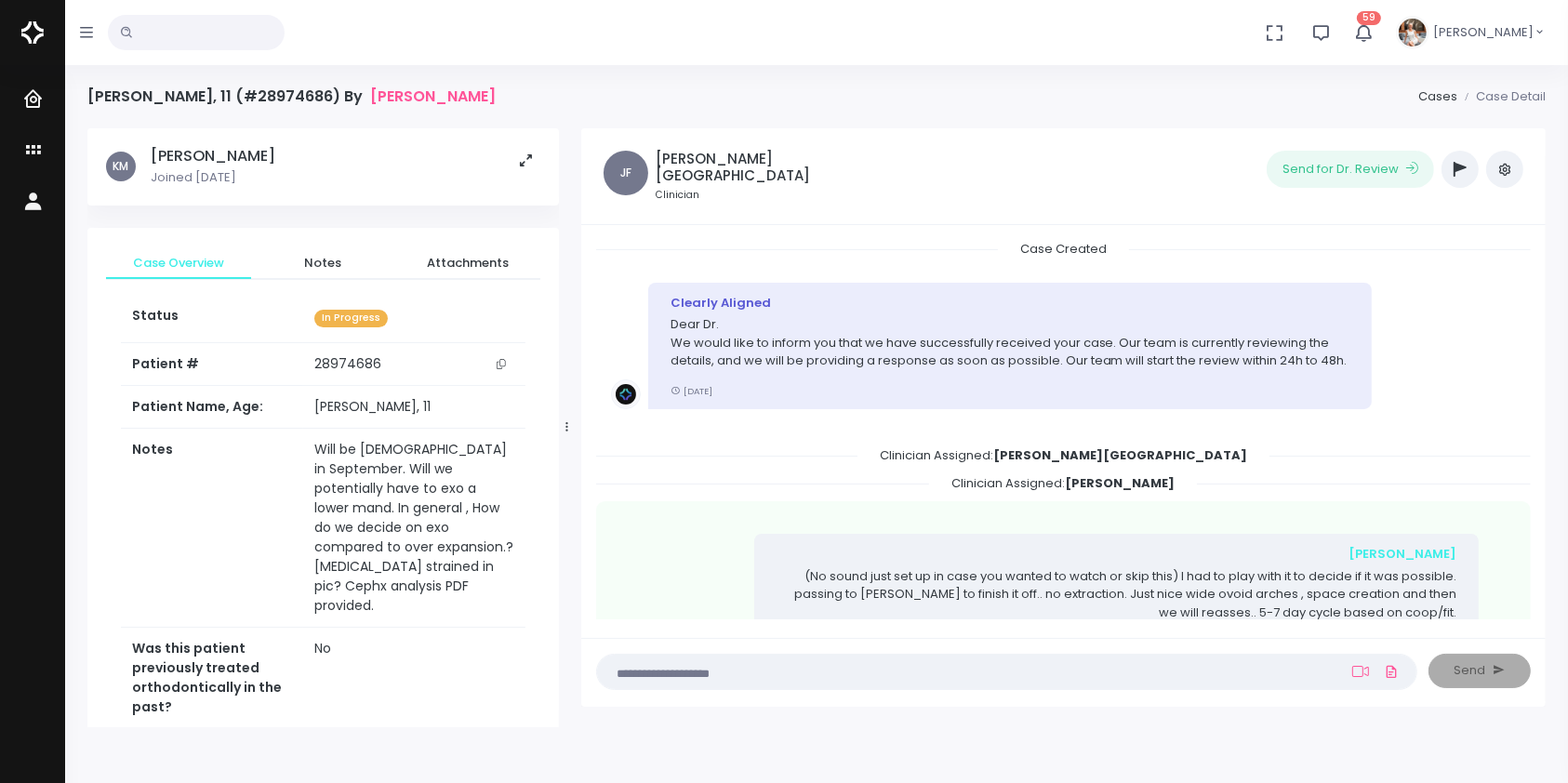
scroll to position [680, 0]
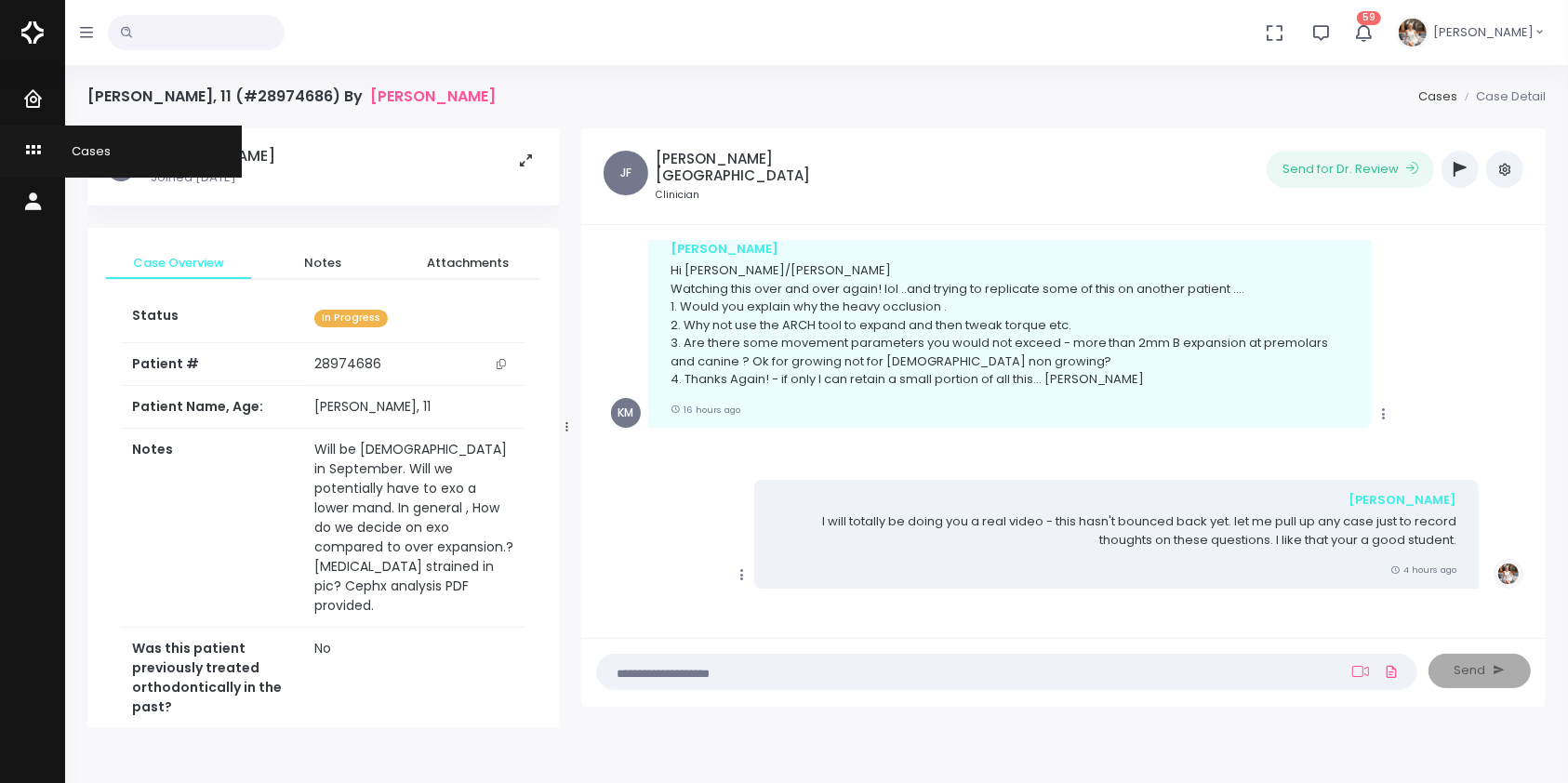
click at [34, 140] on icon "scrollable content" at bounding box center [35, 151] width 26 height 23
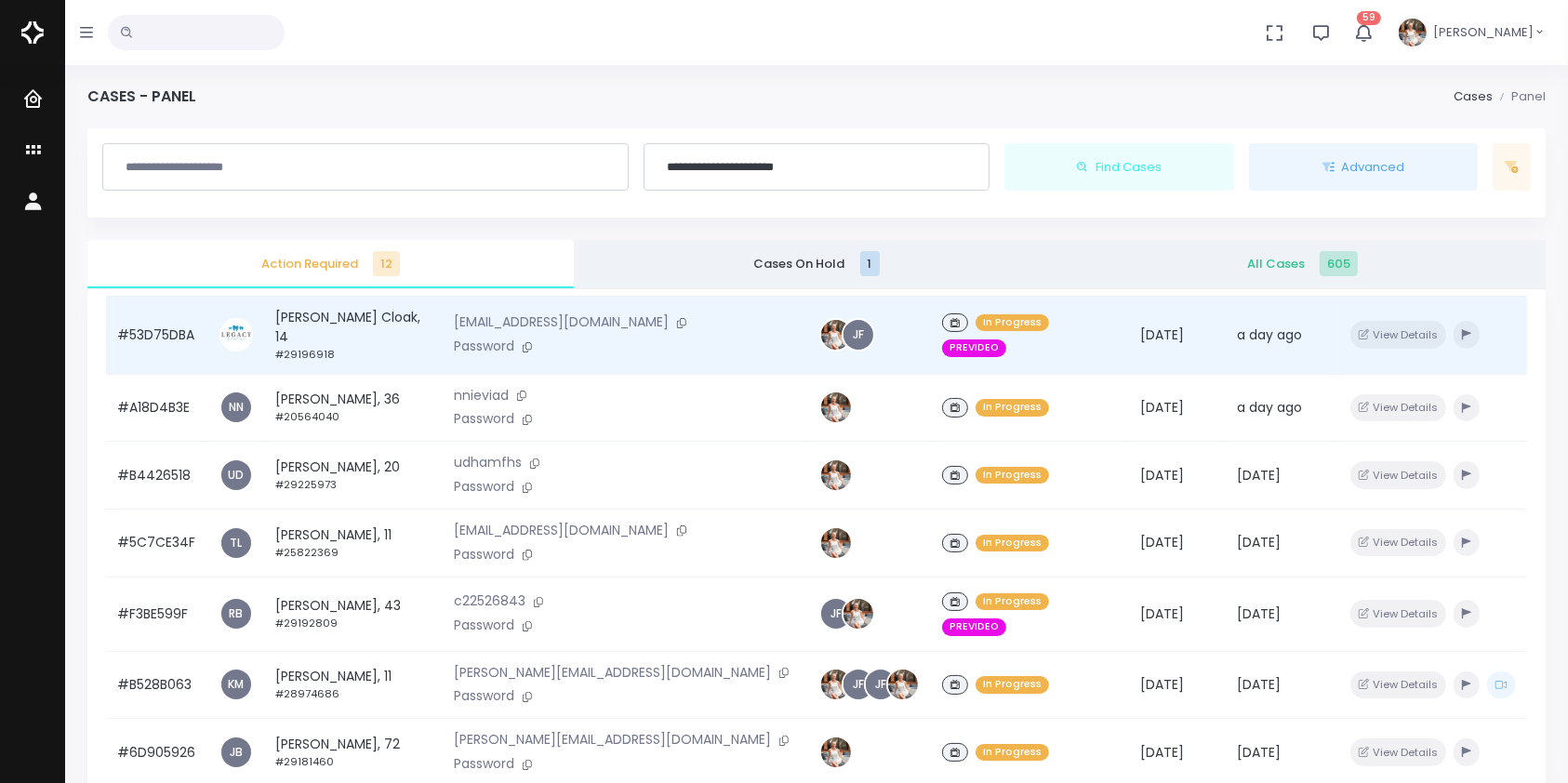
scroll to position [444, 0]
